Goal: Task Accomplishment & Management: Complete application form

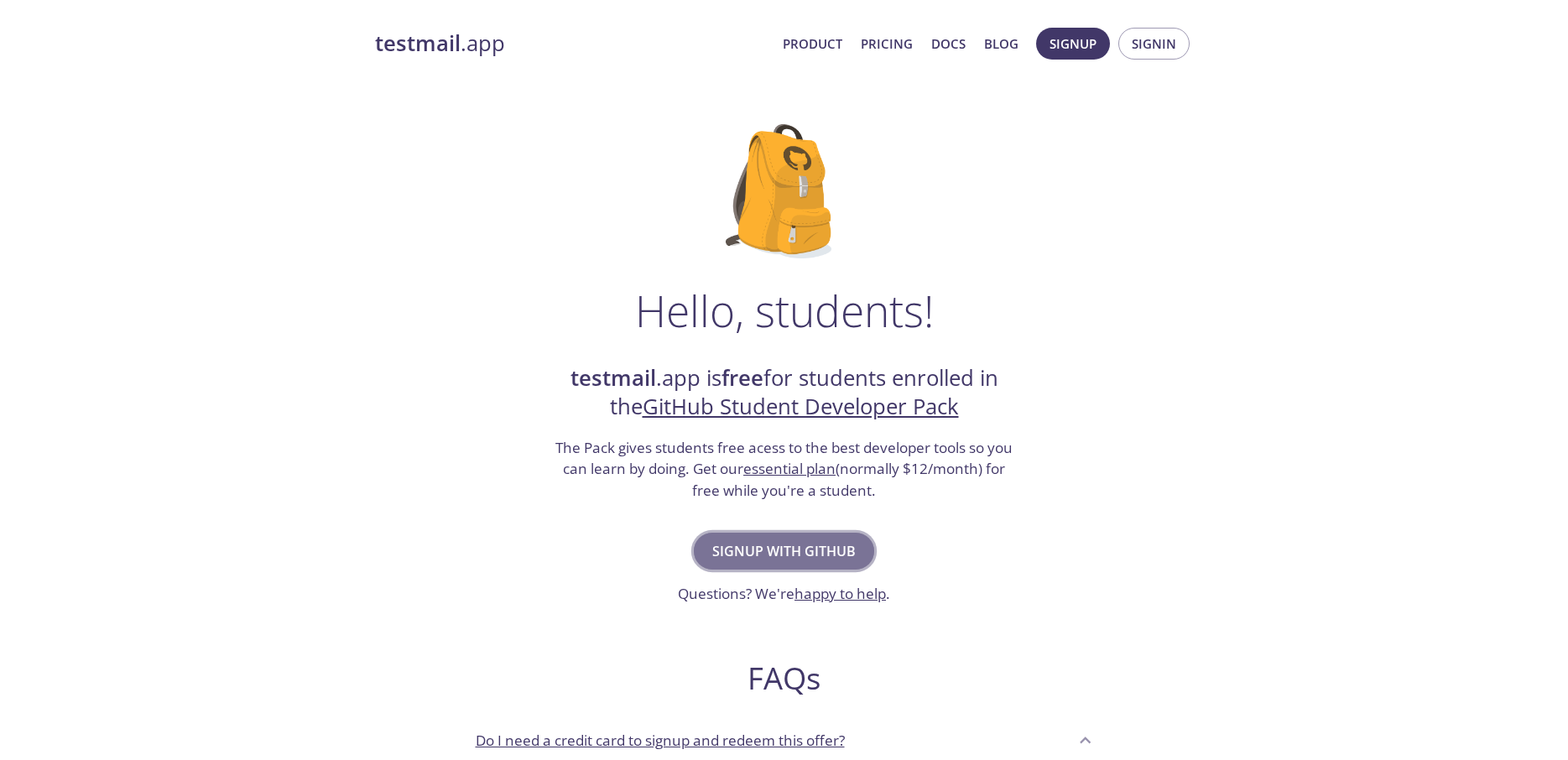
click at [819, 553] on span "Signup with GitHub" at bounding box center [784, 551] width 144 height 23
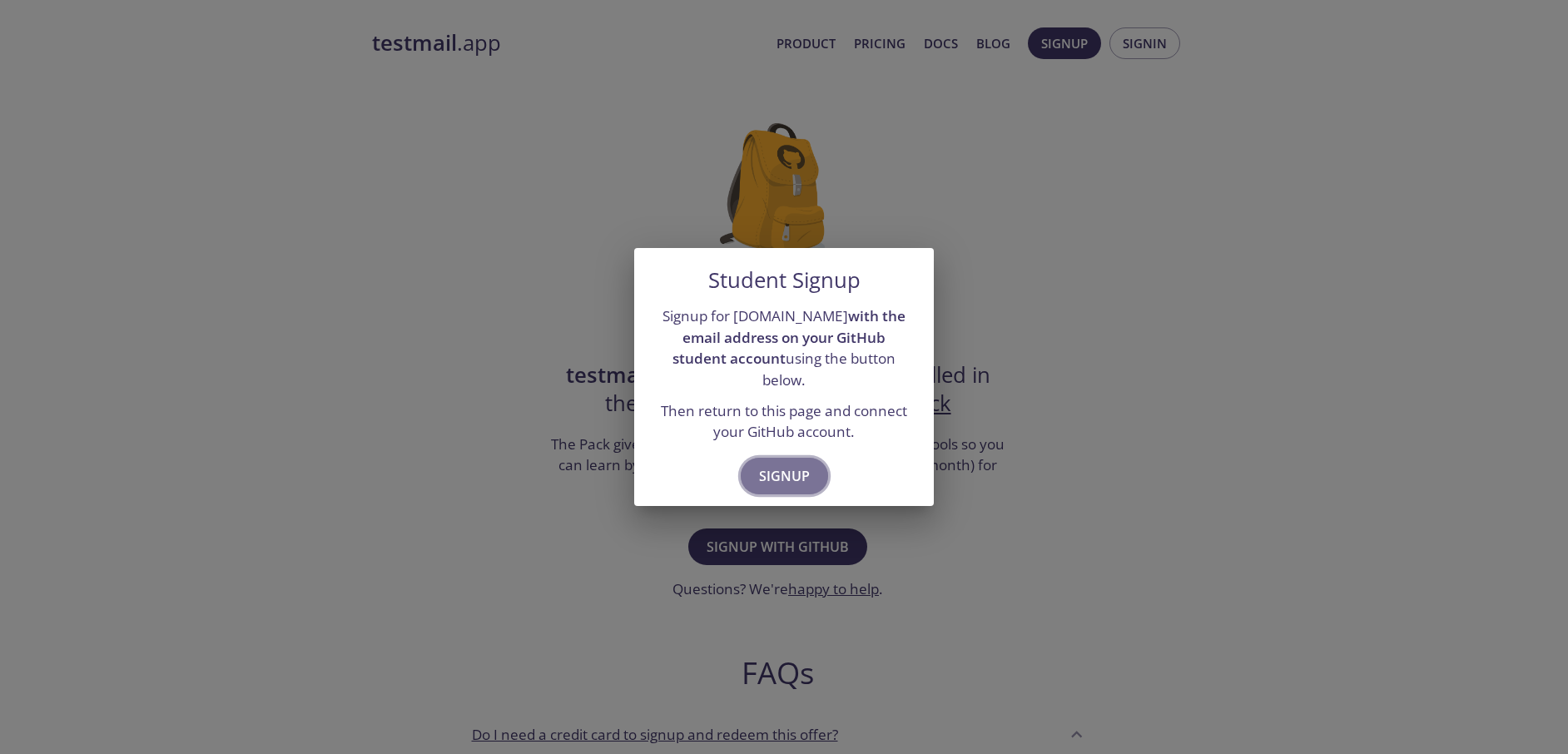
click at [791, 475] on span "Signup" at bounding box center [784, 476] width 51 height 23
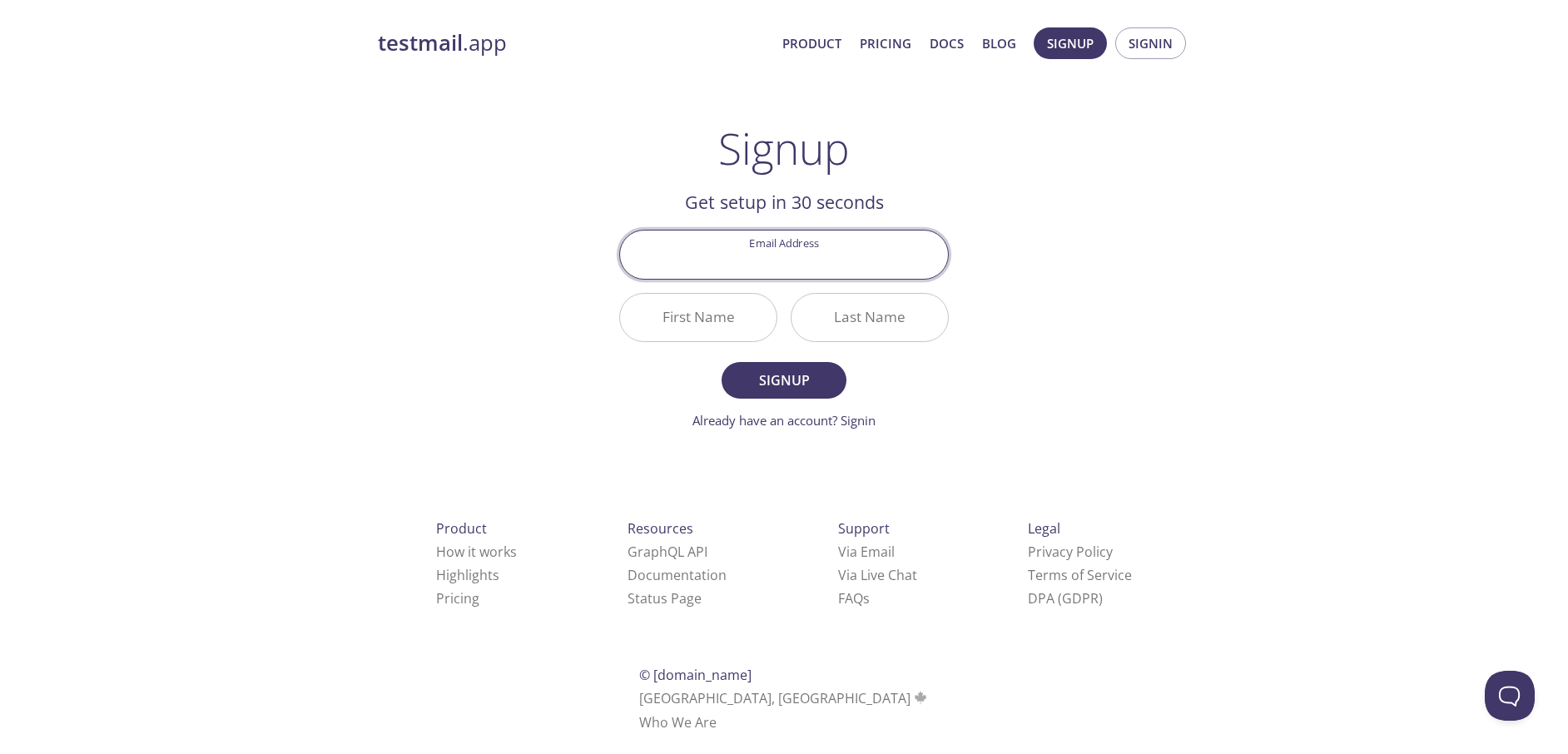
click at [784, 263] on input "Email Address" at bounding box center [784, 254] width 328 height 47
type input "s"
type input "satvik@satvik.live"
click at [723, 322] on input "First Name" at bounding box center [698, 317] width 156 height 47
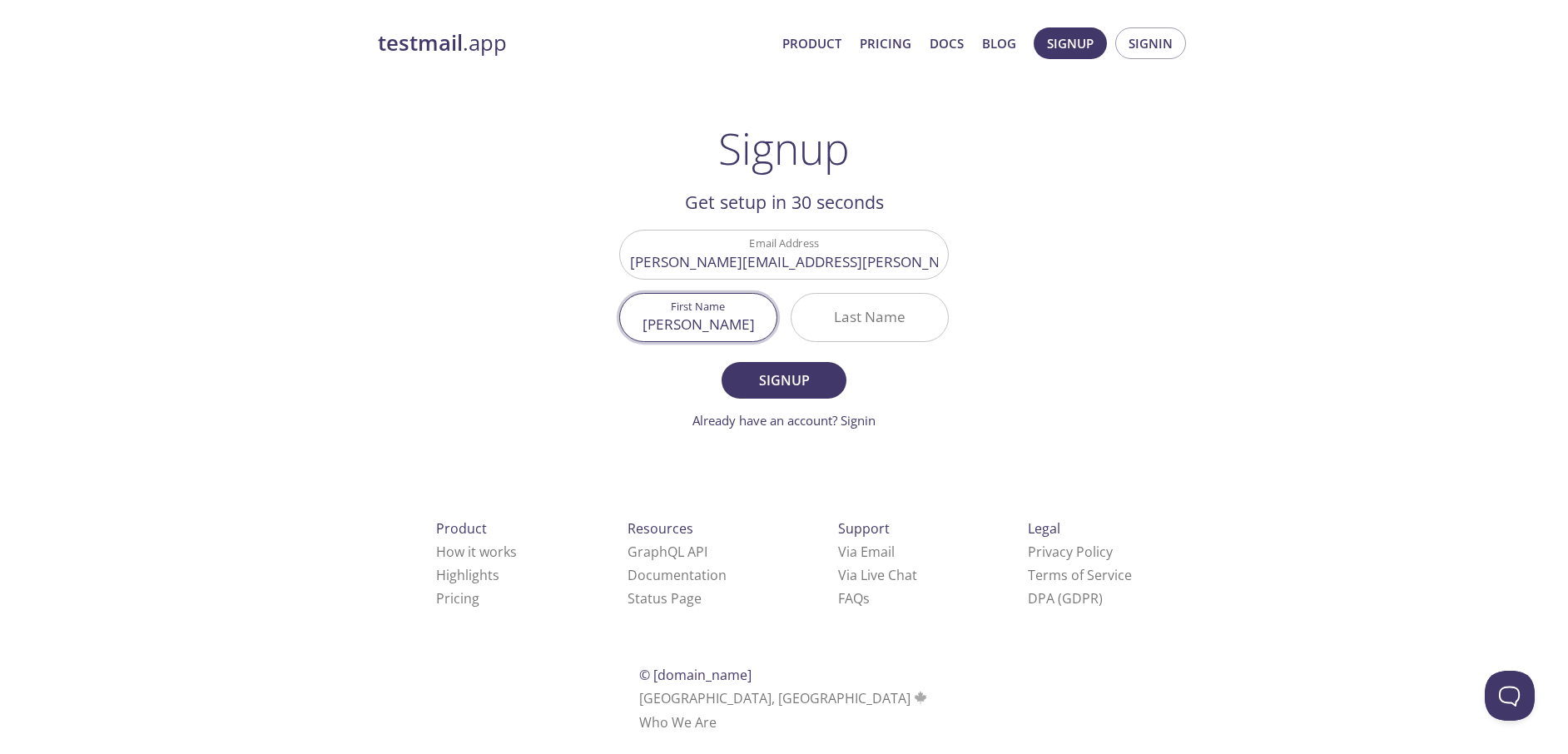
type input "Satvik"
click at [844, 326] on input "Last Name" at bounding box center [869, 317] width 156 height 47
type input "Vemulapalli"
click at [827, 377] on span "Signup" at bounding box center [784, 380] width 88 height 23
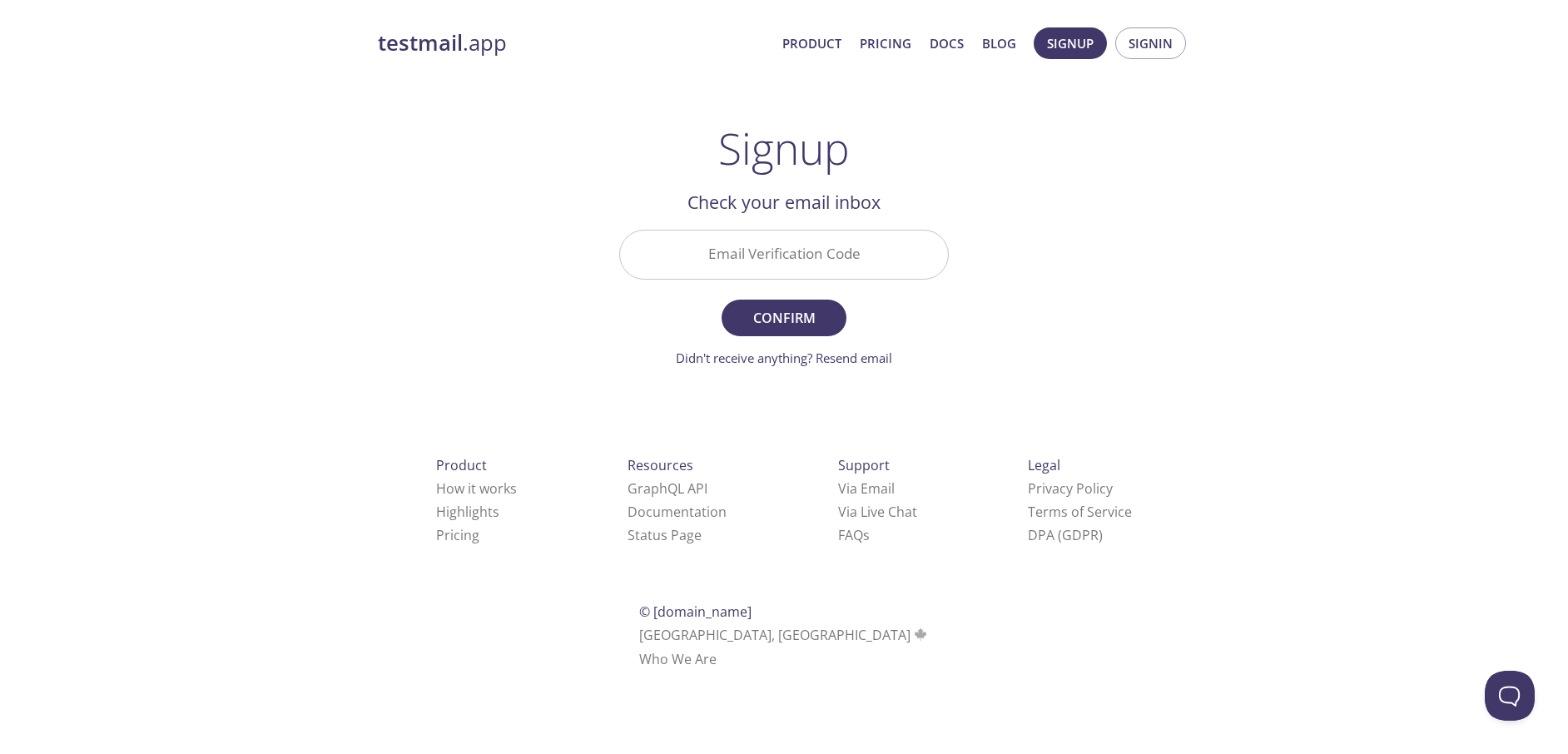
click at [842, 259] on input "Email Verification Code" at bounding box center [784, 254] width 328 height 47
type input "4"
type input "A3TZ7XU"
click at [786, 318] on span "Confirm" at bounding box center [784, 317] width 88 height 23
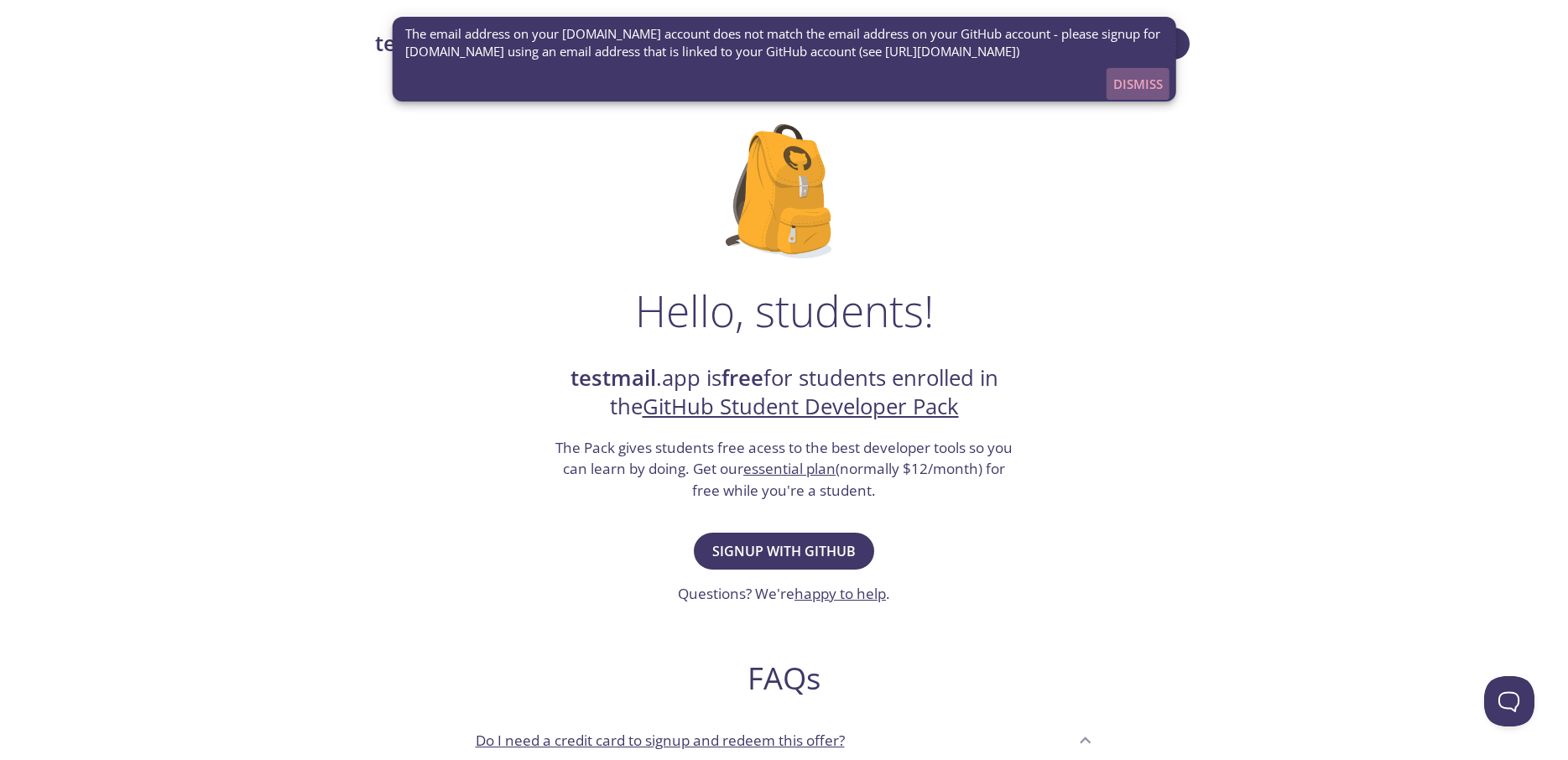
click at [1124, 77] on span "Dismiss" at bounding box center [1138, 84] width 50 height 22
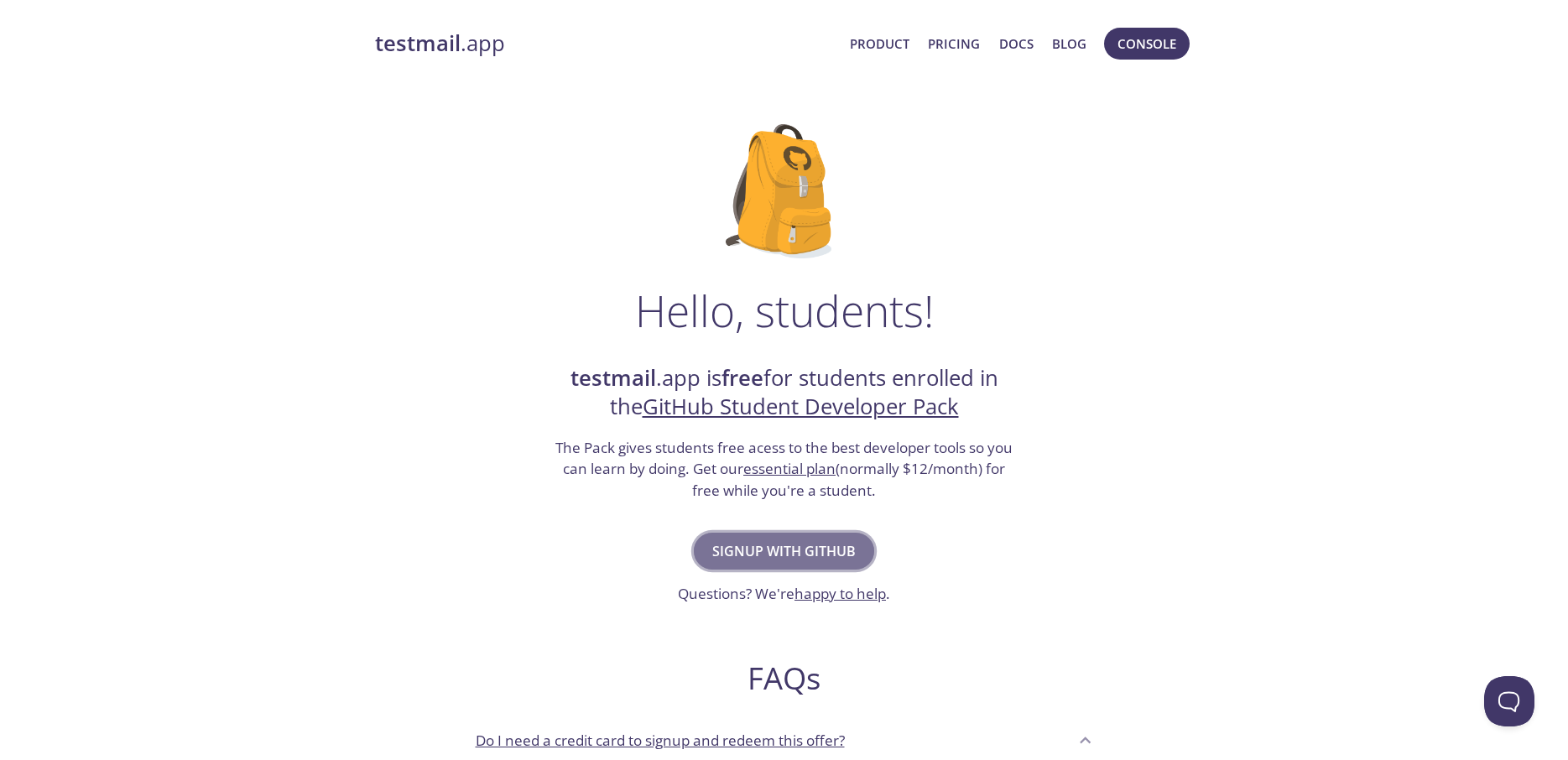
click at [756, 534] on button "Signup with GitHub" at bounding box center [784, 551] width 180 height 37
click at [736, 550] on span "Signup with GitHub" at bounding box center [784, 551] width 144 height 23
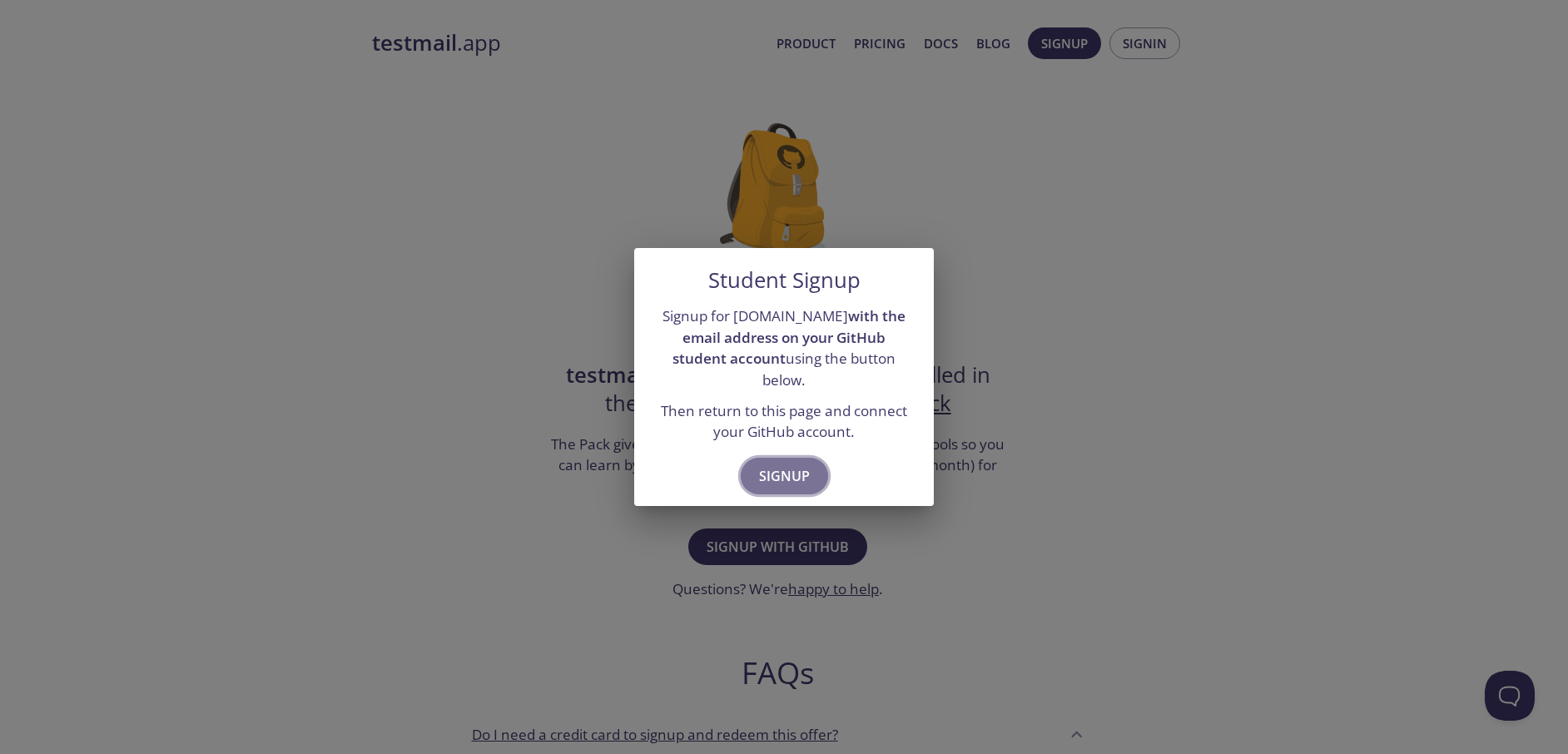
click at [795, 465] on span "Signup" at bounding box center [784, 476] width 51 height 23
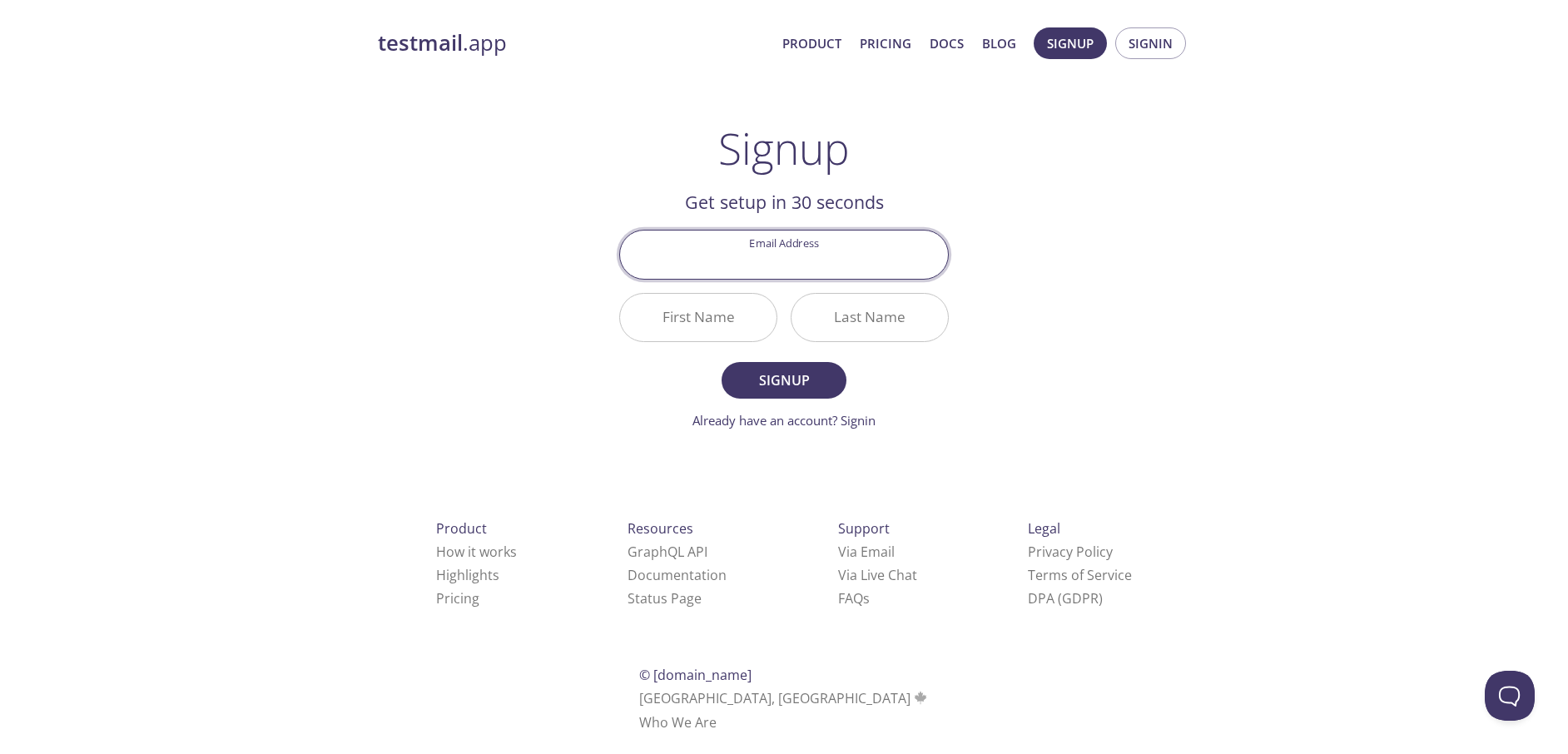
click at [784, 257] on input "Email Address" at bounding box center [784, 254] width 328 height 47
type input "s"
type input "svemulap@gitam.in"
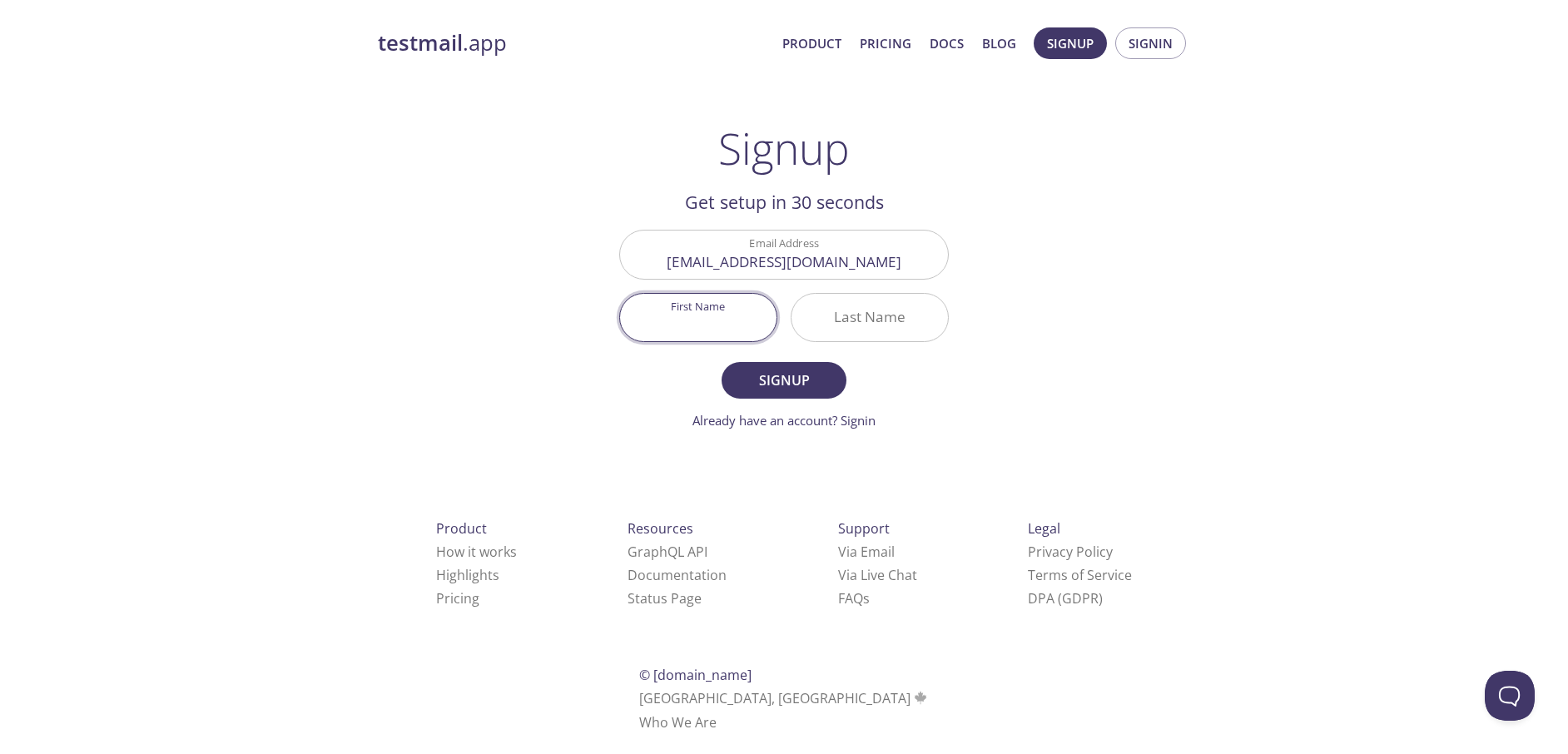
click at [726, 315] on input "First Name" at bounding box center [698, 317] width 156 height 47
type input "Satvik"
click at [829, 321] on input "Last Name" at bounding box center [869, 317] width 156 height 47
type input "Vemulapalli"
click at [806, 366] on button "Signup" at bounding box center [784, 380] width 125 height 36
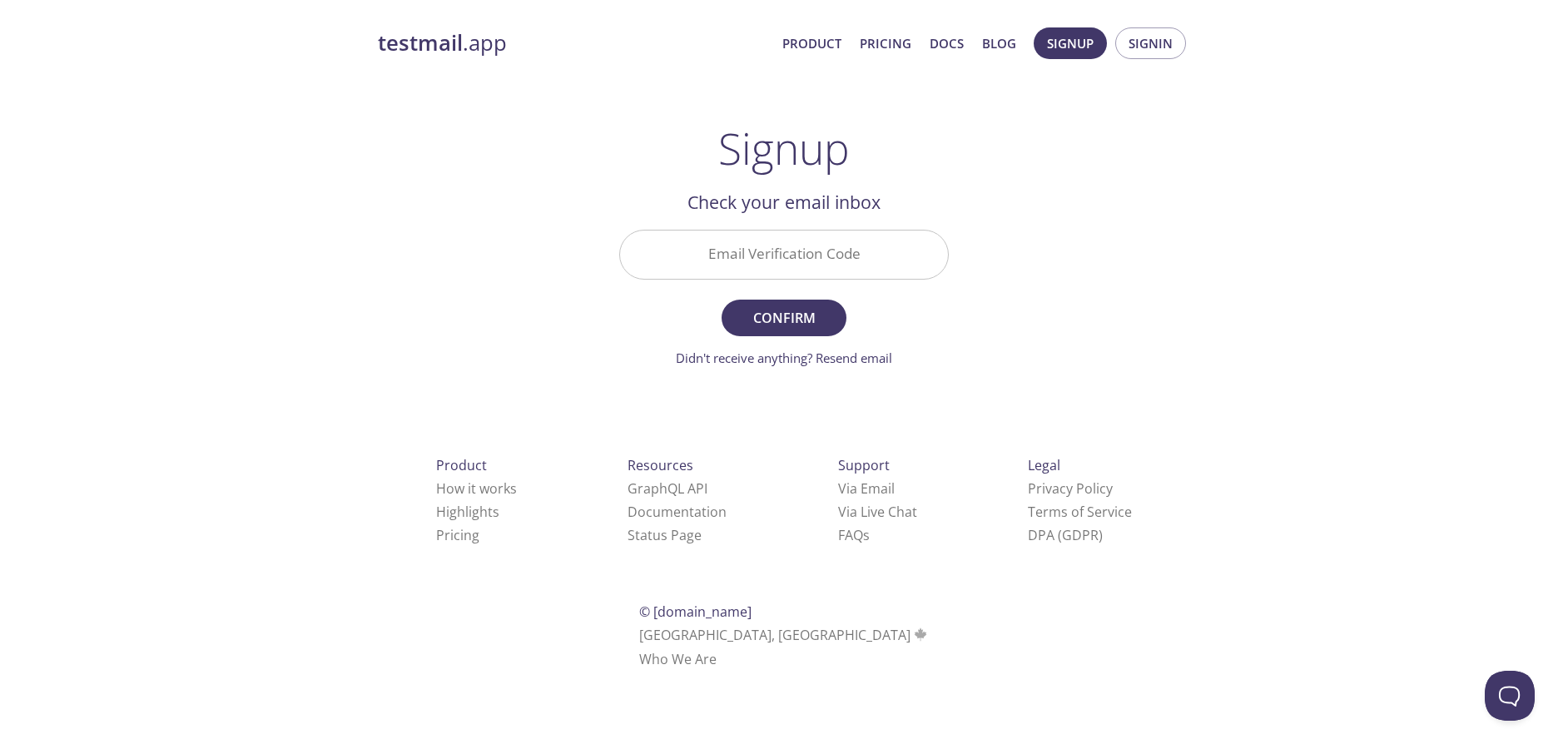
click at [857, 236] on input "Email Verification Code" at bounding box center [784, 254] width 328 height 47
type input "7LBGB9Y"
click at [796, 326] on span "Confirm" at bounding box center [784, 317] width 88 height 23
